Goal: Transaction & Acquisition: Subscribe to service/newsletter

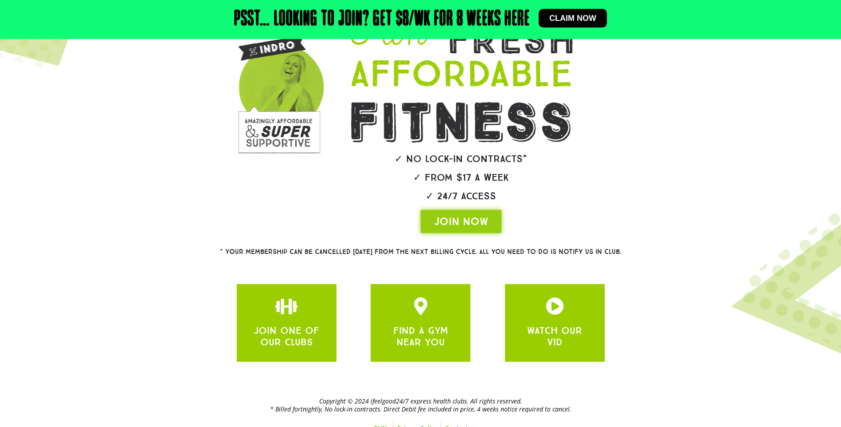
scroll to position [122, 0]
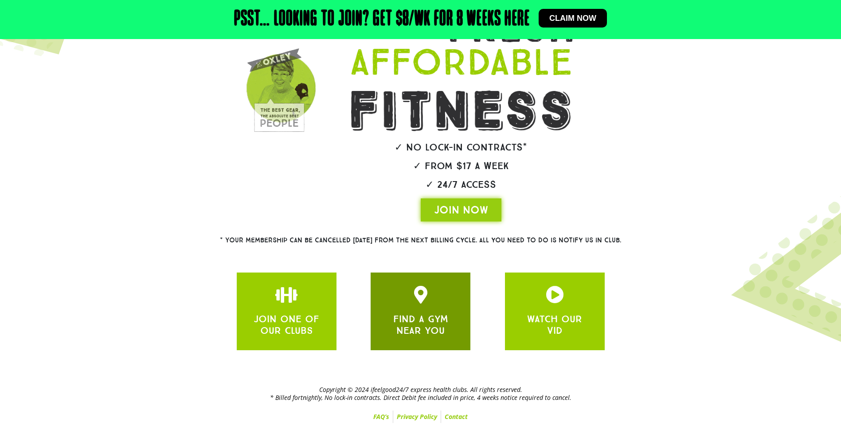
click at [430, 304] on div at bounding box center [420, 296] width 73 height 21
click at [418, 296] on icon "JOIN ONE OF OUR CLUBS" at bounding box center [421, 295] width 18 height 18
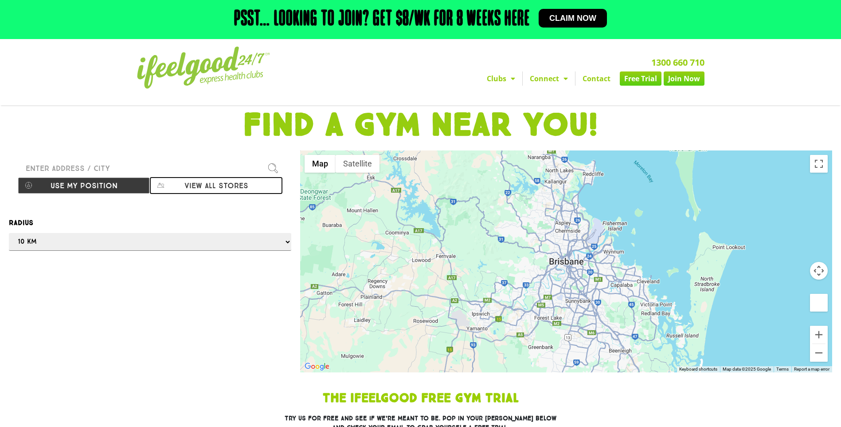
click at [204, 186] on button "View all stores" at bounding box center [216, 185] width 132 height 17
select select "selectall"
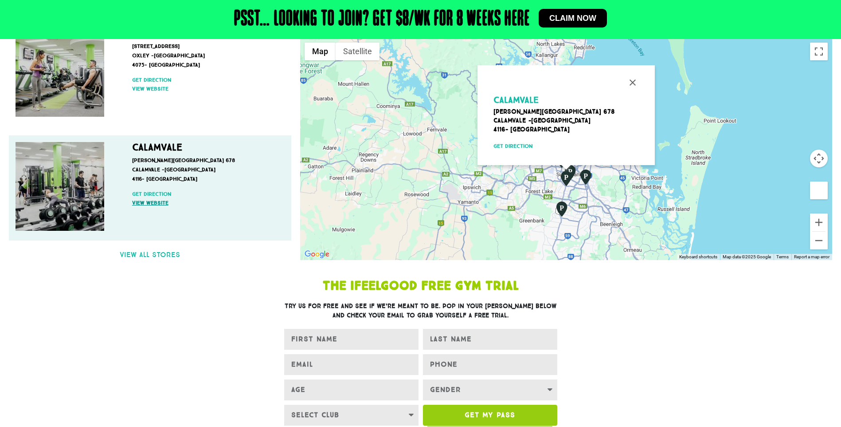
scroll to position [222, 0]
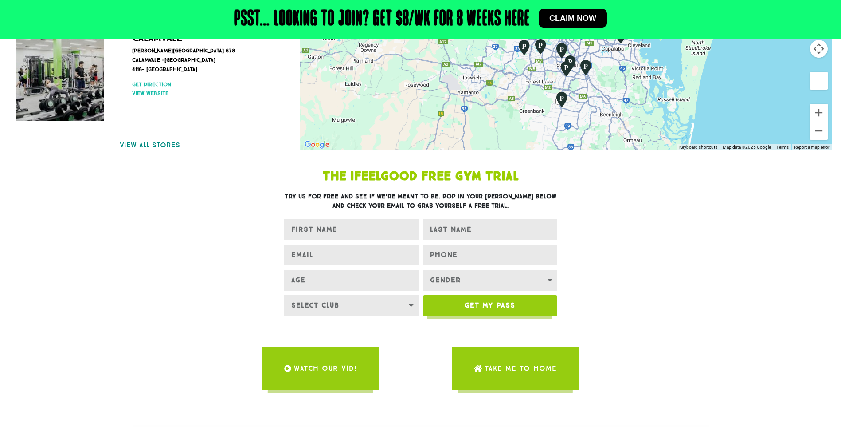
click at [151, 145] on link "View all stores" at bounding box center [150, 145] width 282 height 11
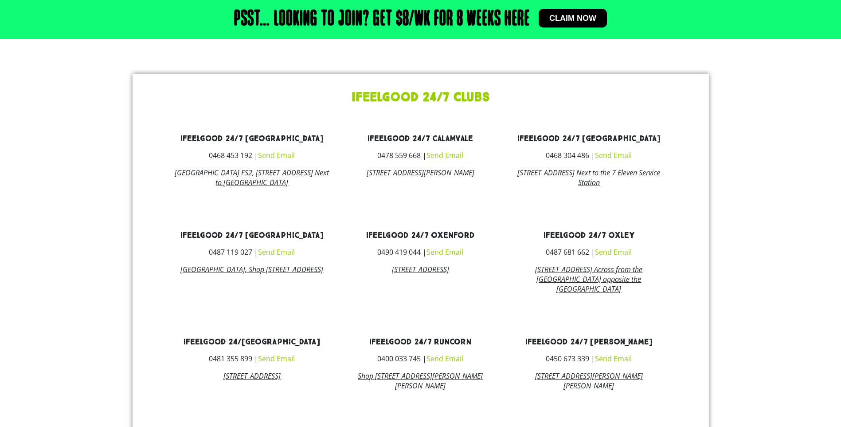
scroll to position [587, 0]
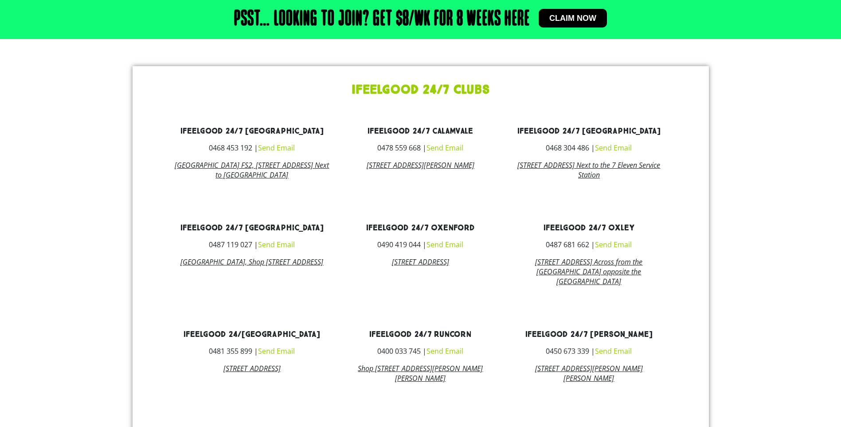
click at [584, 339] on link "ifeelgood 24/7 Underwood" at bounding box center [588, 334] width 127 height 10
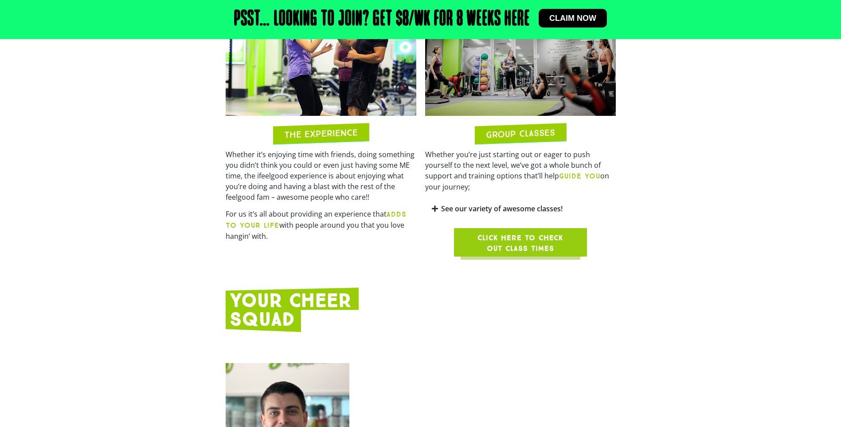
scroll to position [665, 0]
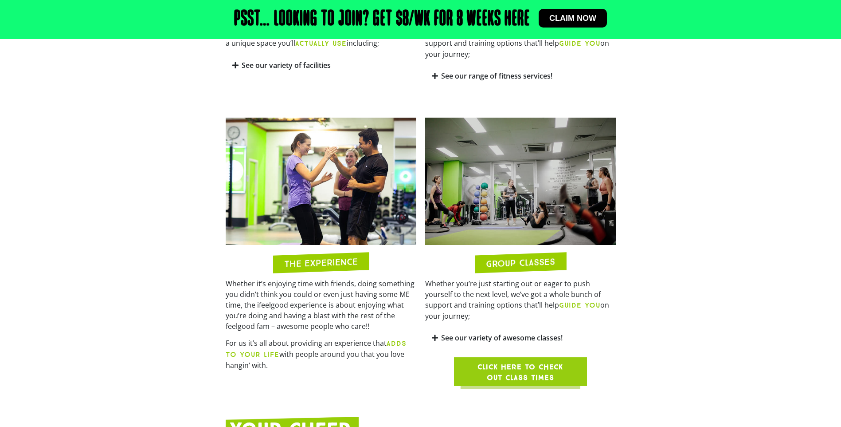
click at [507, 361] on span "Click here to check out class times" at bounding box center [520, 371] width 90 height 21
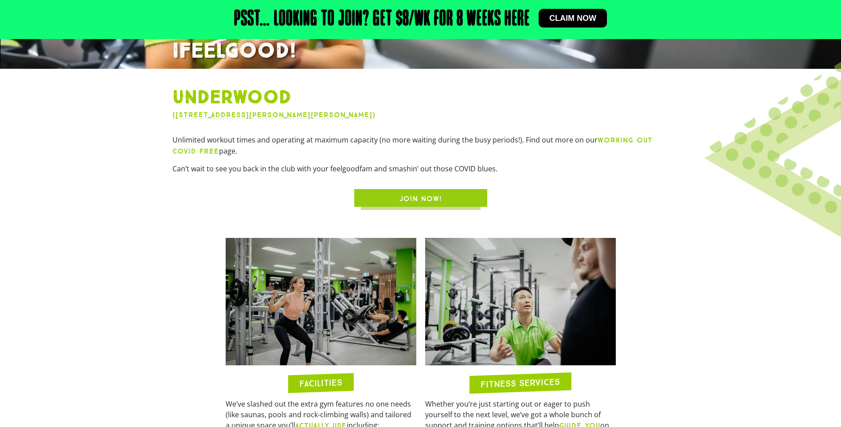
scroll to position [399, 0]
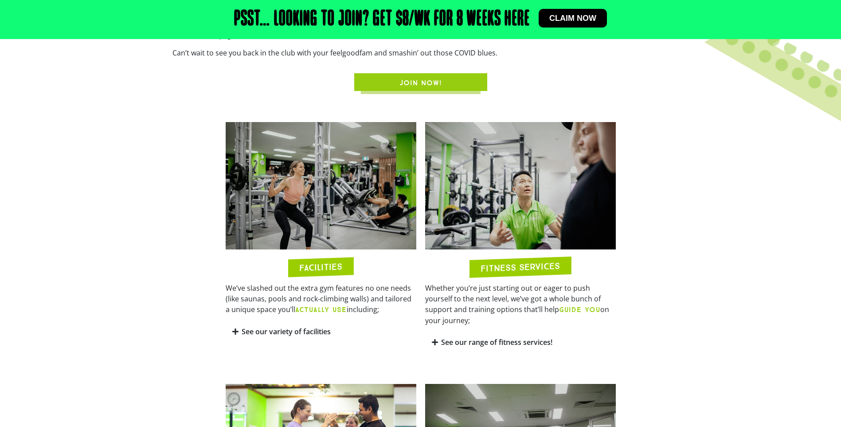
click at [311, 268] on h2 "FACILITIES" at bounding box center [320, 267] width 43 height 10
click at [308, 212] on img at bounding box center [321, 185] width 191 height 127
click at [235, 331] on icon at bounding box center [235, 331] width 6 height 7
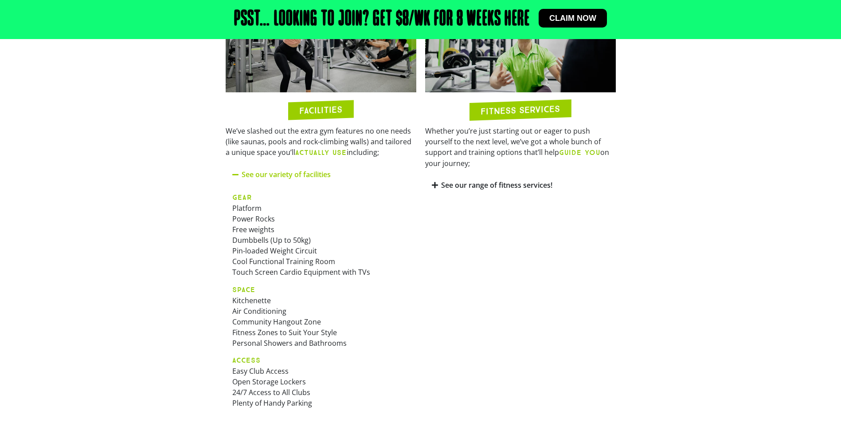
scroll to position [488, 0]
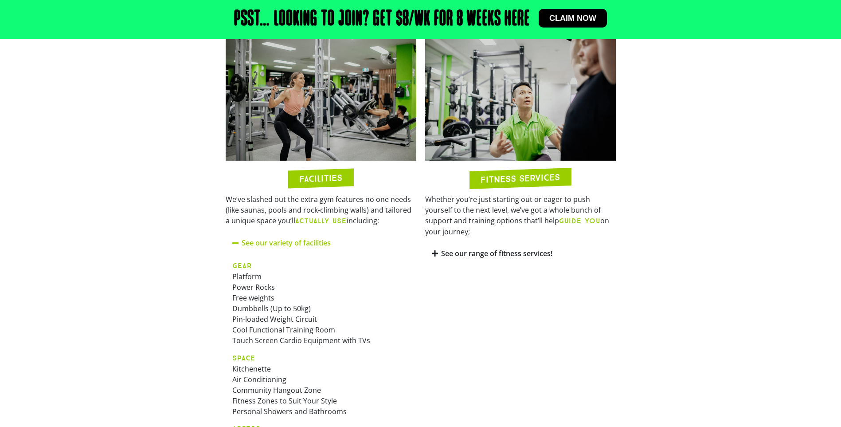
click at [438, 250] on icon at bounding box center [435, 253] width 6 height 7
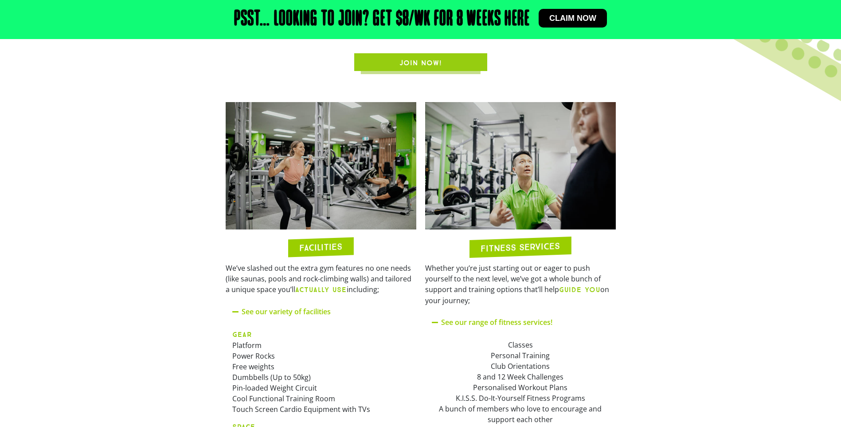
scroll to position [310, 0]
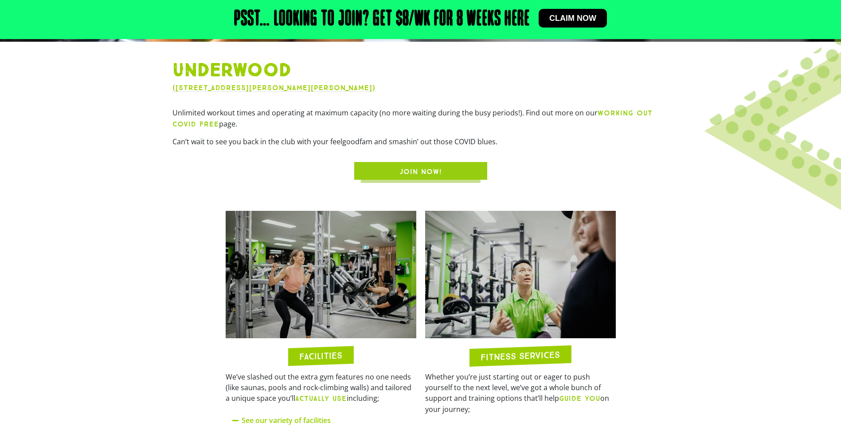
click at [580, 12] on link "Claim now" at bounding box center [573, 18] width 68 height 19
